Goal: Check status: Check status

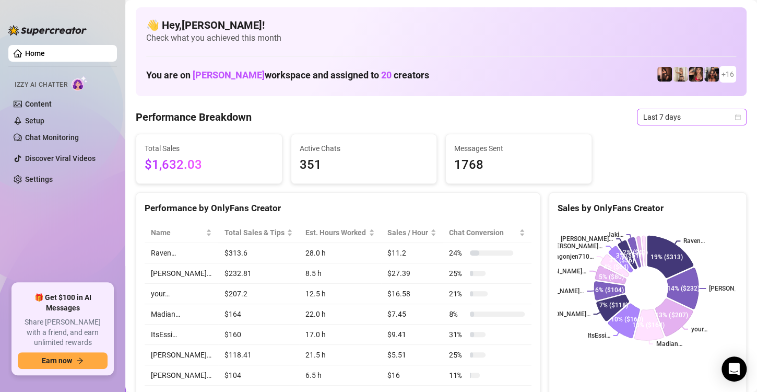
click at [732, 116] on div "Last 7 days" at bounding box center [692, 117] width 110 height 17
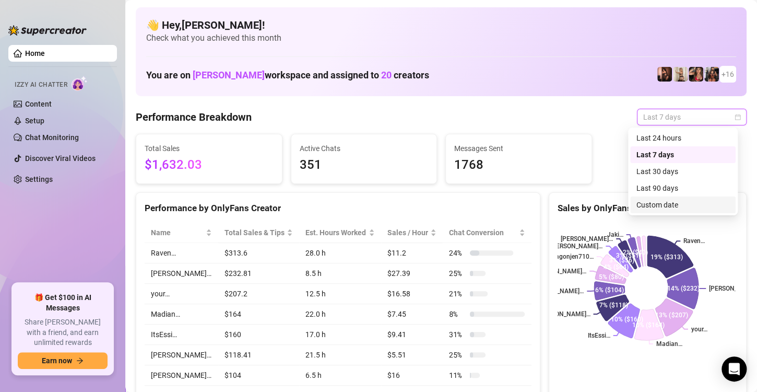
click at [660, 205] on div "Custom date" at bounding box center [682, 204] width 93 height 11
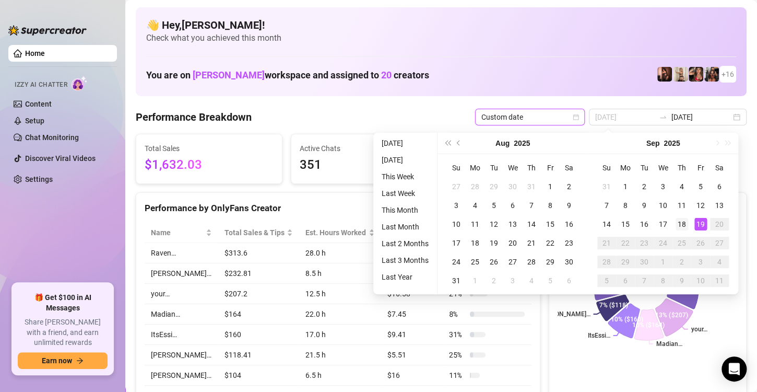
type input "[DATE]"
click at [685, 221] on div "18" at bounding box center [682, 224] width 13 height 13
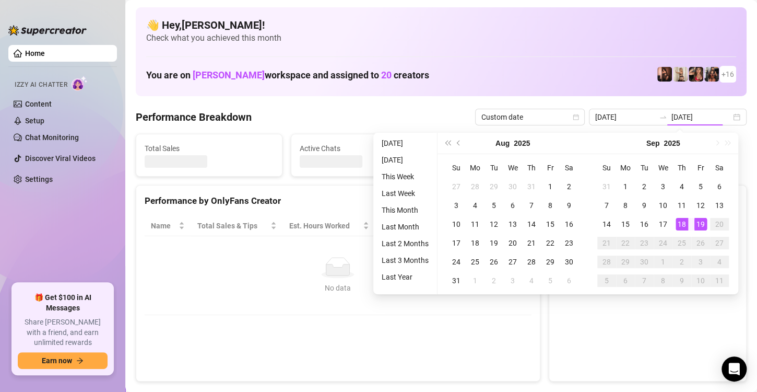
type input "[DATE]"
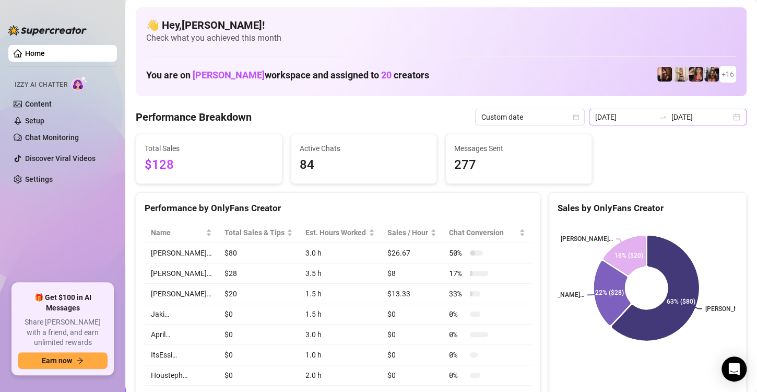
click at [726, 117] on div "[DATE] [DATE]" at bounding box center [668, 117] width 158 height 17
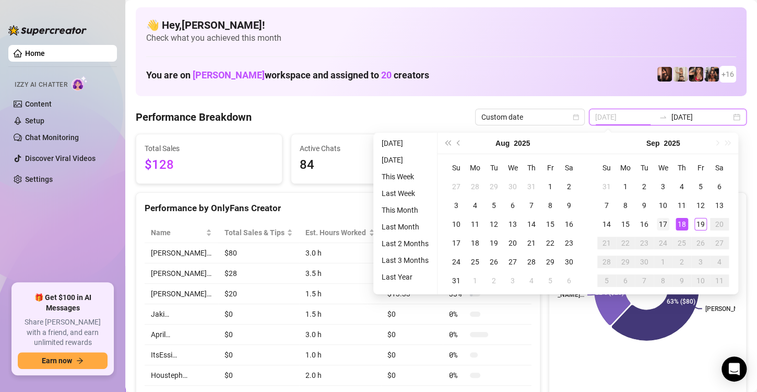
type input "[DATE]"
click at [668, 229] on div "17" at bounding box center [663, 224] width 13 height 13
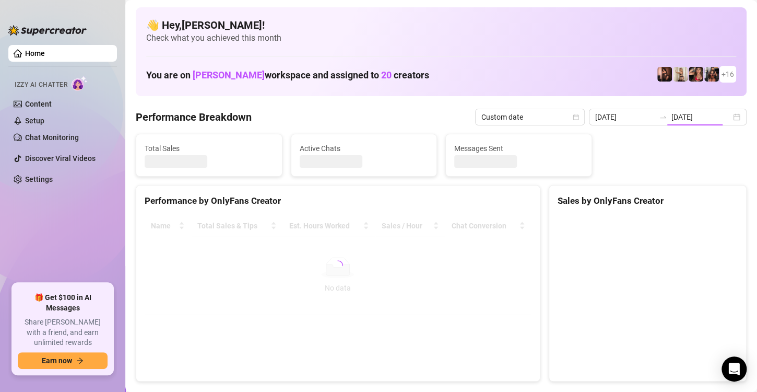
type input "[DATE]"
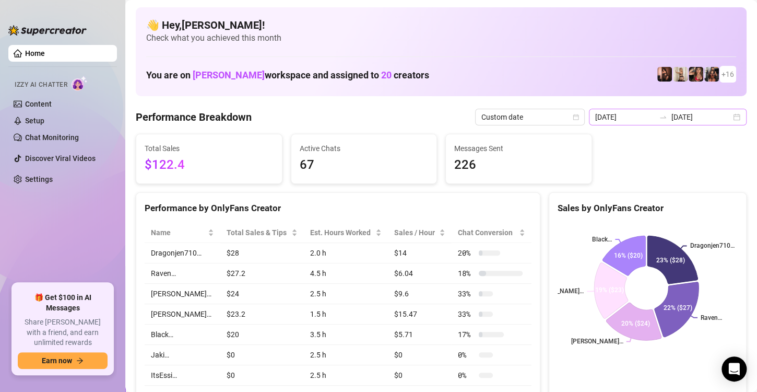
click at [729, 115] on div "[DATE] [DATE]" at bounding box center [668, 117] width 158 height 17
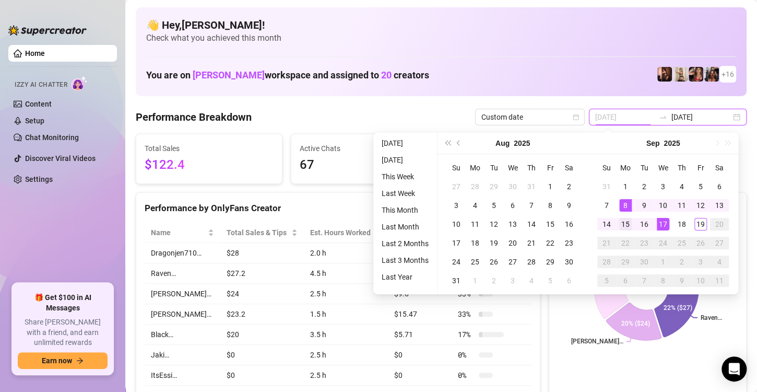
type input "[DATE]"
click at [627, 222] on div "15" at bounding box center [625, 224] width 13 height 13
type input "[DATE]"
click at [700, 224] on div "19" at bounding box center [700, 224] width 13 height 13
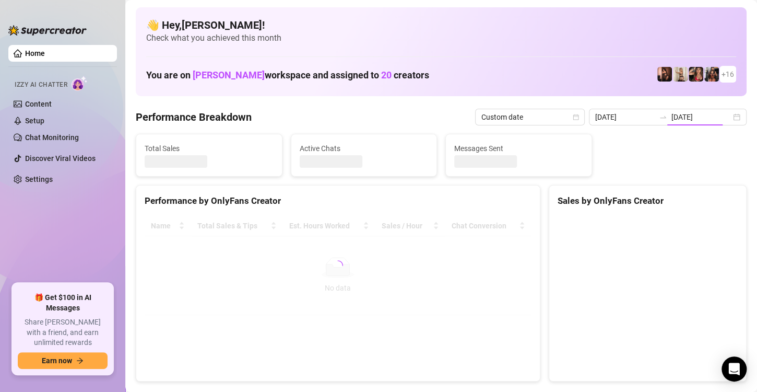
type input "[DATE]"
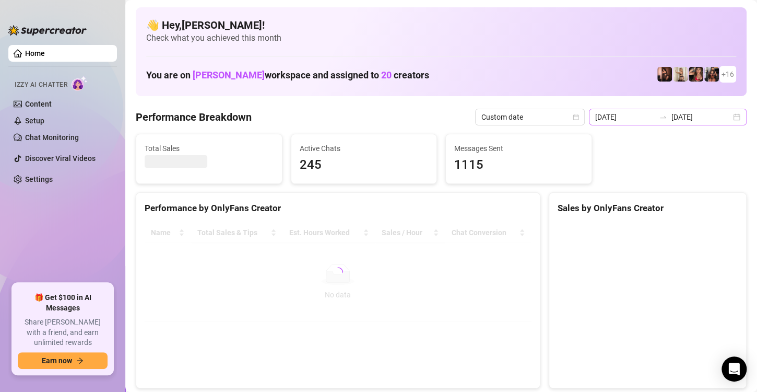
click at [726, 115] on div "[DATE] [DATE]" at bounding box center [668, 117] width 158 height 17
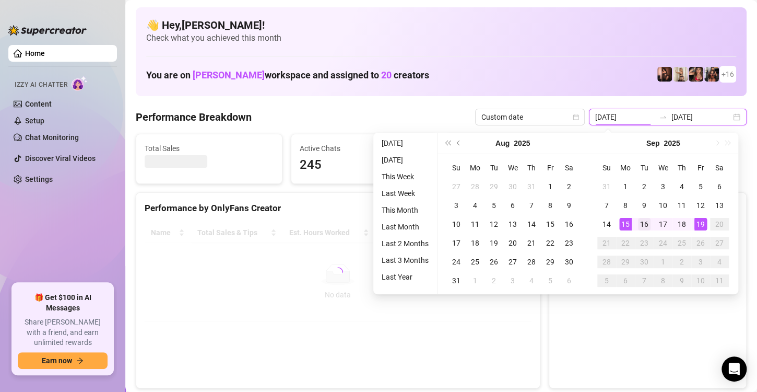
type input "[DATE]"
click at [647, 227] on div "16" at bounding box center [644, 224] width 13 height 13
type input "[DATE]"
click at [703, 229] on div "19" at bounding box center [700, 224] width 13 height 13
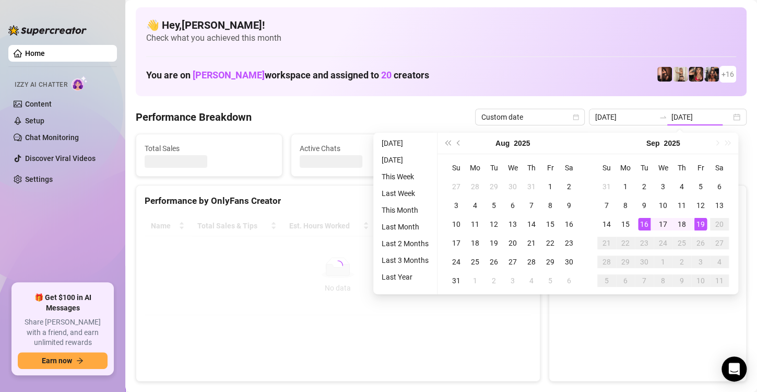
type input "[DATE]"
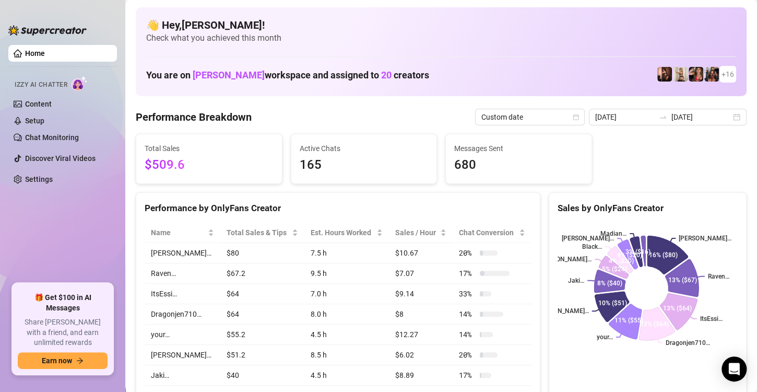
click at [68, 234] on ul "Home Izzy AI Chatter Content Setup Chat Monitoring Discover Viral Videos Settin…" at bounding box center [62, 160] width 109 height 238
click at [67, 263] on ul "Home Izzy AI Chatter Content Setup Chat Monitoring Discover Viral Videos Settin…" at bounding box center [62, 160] width 109 height 238
